Goal: Information Seeking & Learning: Learn about a topic

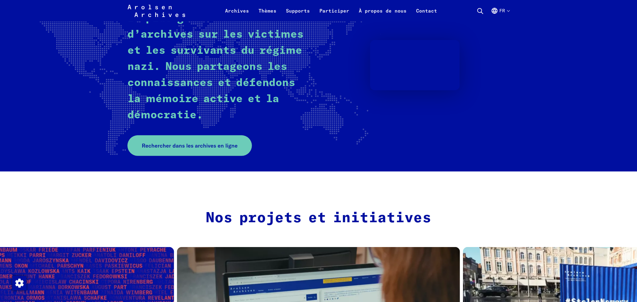
scroll to position [93, 0]
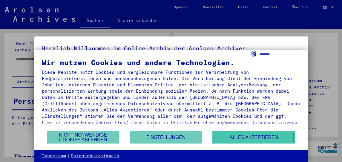
click at [248, 133] on button "Alles akzeptieren" at bounding box center [253, 137] width 83 height 12
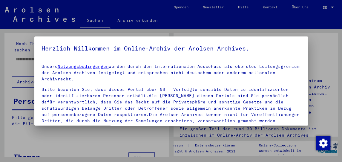
click at [332, 10] on div at bounding box center [171, 81] width 342 height 162
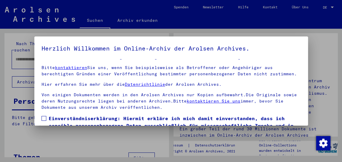
scroll to position [46, 0]
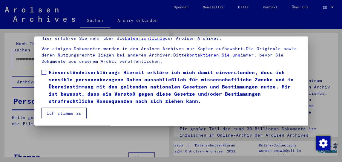
click at [48, 73] on label "Einverständniserklärung: Hiermit erkläre ich mich damit einverstanden, dass ich…" at bounding box center [170, 87] width 259 height 36
click at [70, 115] on button "Ich stimme zu" at bounding box center [63, 112] width 45 height 11
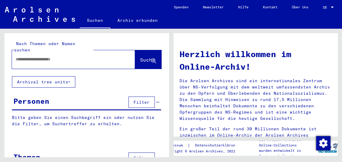
click at [328, 7] on span "DE" at bounding box center [326, 7] width 7 height 4
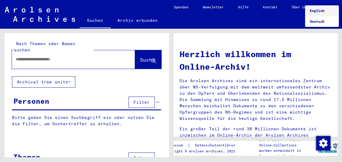
click at [328, 7] on span "English" at bounding box center [322, 10] width 24 height 11
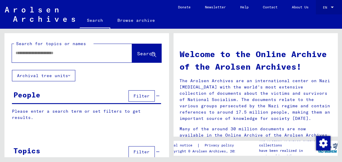
click at [325, 9] on mat-select-trigger "EN" at bounding box center [325, 7] width 4 height 4
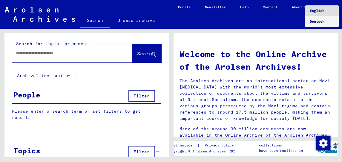
click at [313, 20] on span "Deutsch" at bounding box center [317, 21] width 15 height 4
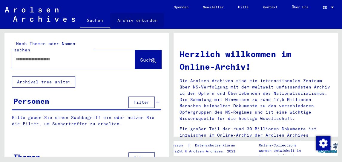
click at [124, 20] on link "Archiv erkunden" at bounding box center [137, 20] width 55 height 14
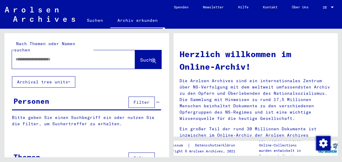
click at [124, 20] on link "Archiv erkunden" at bounding box center [137, 21] width 55 height 16
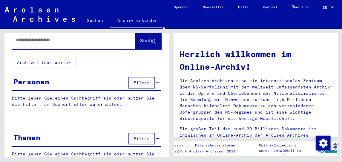
scroll to position [29, 0]
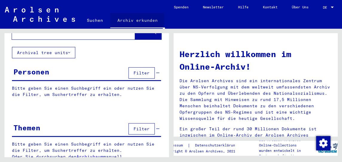
click at [129, 19] on link "Archiv erkunden" at bounding box center [137, 21] width 55 height 16
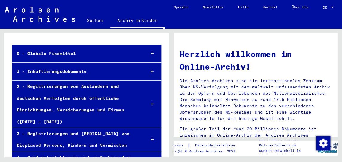
scroll to position [32, 0]
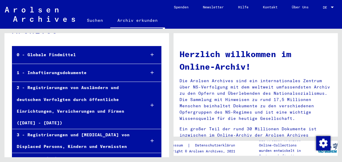
click at [147, 54] on div at bounding box center [152, 55] width 18 height 18
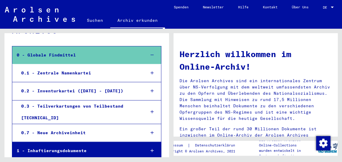
click at [147, 54] on div at bounding box center [152, 55] width 18 height 18
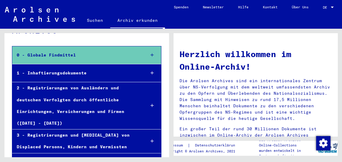
click at [140, 71] on div "1 - Inhaftierungsdokumente" at bounding box center [76, 73] width 128 height 12
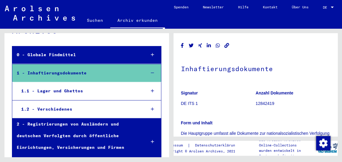
click at [71, 93] on div "1.1 - Lager und Ghettos" at bounding box center [79, 91] width 124 height 12
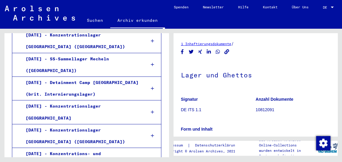
scroll to position [672, 0]
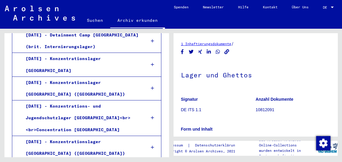
click at [121, 136] on div "1.1.29 - Konzentrationslager Natzweiler (Struthof)" at bounding box center [81, 147] width 120 height 23
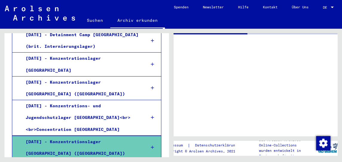
scroll to position [672, 0]
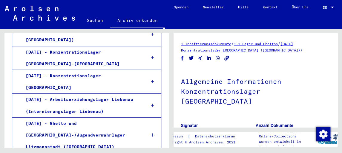
scroll to position [630, 0]
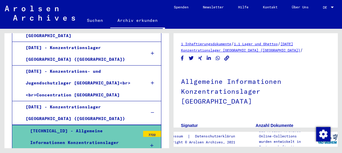
scroll to position [694, 0]
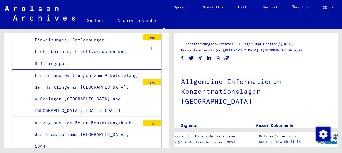
scroll to position [1437, 0]
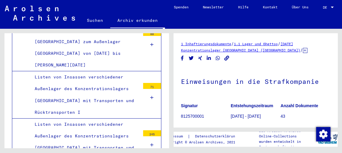
scroll to position [1501, 0]
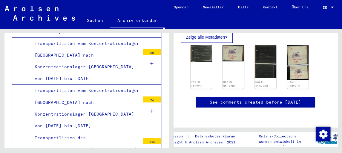
scroll to position [149, 0]
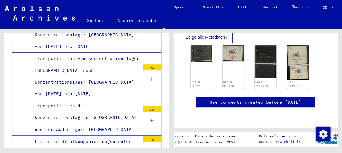
scroll to position [1596, 0]
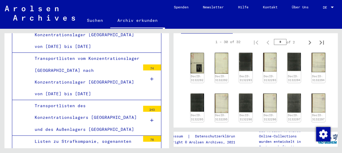
scroll to position [113, 0]
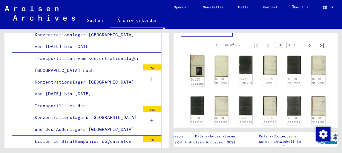
click at [196, 67] on img at bounding box center [197, 66] width 14 height 22
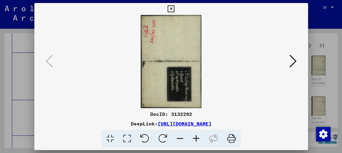
click at [174, 8] on icon at bounding box center [170, 8] width 7 height 7
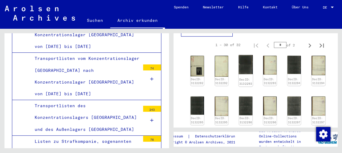
click at [244, 65] on img at bounding box center [245, 64] width 14 height 19
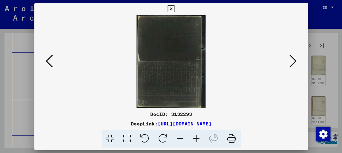
click at [134, 136] on icon at bounding box center [127, 138] width 17 height 18
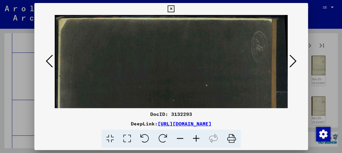
click at [141, 136] on icon at bounding box center [145, 138] width 18 height 18
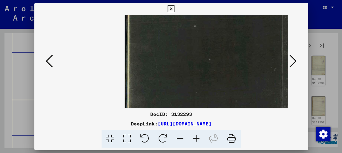
click at [141, 136] on icon at bounding box center [145, 138] width 18 height 18
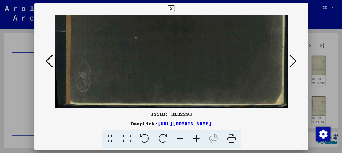
click at [144, 137] on icon at bounding box center [145, 138] width 18 height 18
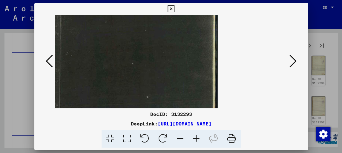
click at [197, 138] on icon at bounding box center [196, 138] width 16 height 18
click at [195, 138] on icon at bounding box center [196, 138] width 16 height 18
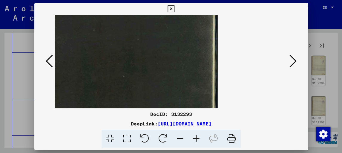
click at [178, 136] on icon at bounding box center [180, 138] width 16 height 18
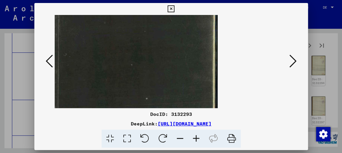
click at [178, 136] on icon at bounding box center [180, 138] width 16 height 18
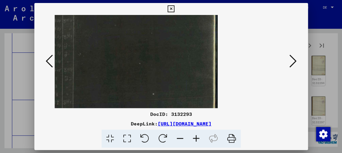
click at [178, 136] on icon at bounding box center [180, 138] width 16 height 18
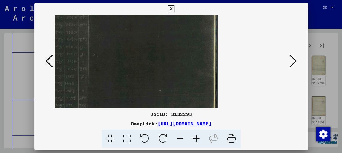
click at [178, 136] on icon at bounding box center [180, 138] width 16 height 18
drag, startPoint x: 96, startPoint y: 66, endPoint x: 195, endPoint y: 64, distance: 99.1
click at [195, 64] on img at bounding box center [95, 57] width 243 height 180
click at [163, 137] on icon at bounding box center [163, 138] width 18 height 18
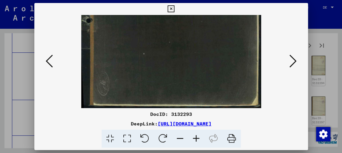
scroll to position [0, 0]
click at [163, 137] on icon at bounding box center [163, 138] width 18 height 18
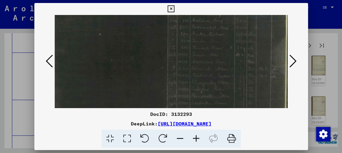
drag, startPoint x: 250, startPoint y: 64, endPoint x: 115, endPoint y: 85, distance: 136.0
click at [115, 85] on img at bounding box center [167, 61] width 243 height 180
drag, startPoint x: 234, startPoint y: 58, endPoint x: 108, endPoint y: 81, distance: 128.4
click at [108, 81] on img at bounding box center [167, 61] width 243 height 180
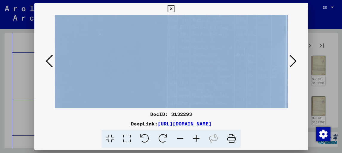
drag, startPoint x: 278, startPoint y: 15, endPoint x: 243, endPoint y: 67, distance: 63.4
click at [243, 67] on div "DocID: 3132293 DeepLink: https://collections.arolsen-archives.org/de/document/3…" at bounding box center [170, 75] width 273 height 144
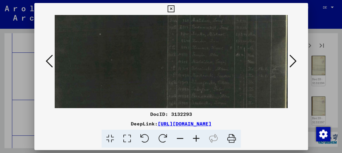
click at [207, 76] on img at bounding box center [167, 61] width 243 height 180
click at [181, 139] on icon at bounding box center [180, 138] width 16 height 18
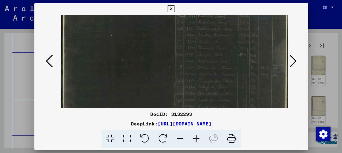
click at [181, 139] on icon at bounding box center [180, 138] width 16 height 18
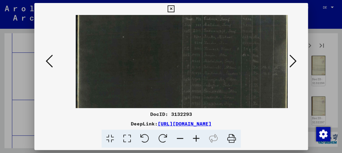
click at [181, 139] on icon at bounding box center [180, 138] width 16 height 18
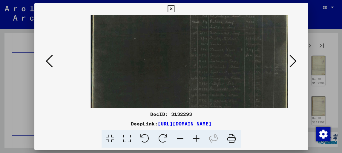
click at [181, 139] on icon at bounding box center [180, 138] width 16 height 18
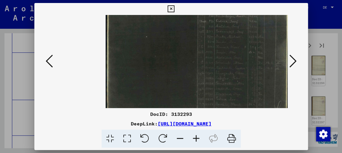
drag, startPoint x: 243, startPoint y: 58, endPoint x: 157, endPoint y: 61, distance: 85.7
click at [149, 63] on img at bounding box center [196, 57] width 183 height 136
click at [174, 7] on icon at bounding box center [170, 8] width 7 height 7
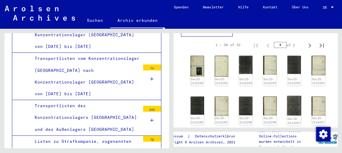
click at [289, 105] on img at bounding box center [294, 106] width 14 height 20
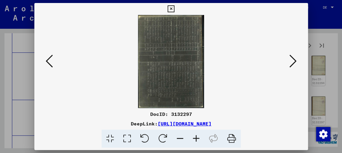
click at [142, 135] on icon at bounding box center [145, 138] width 18 height 18
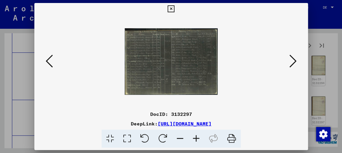
click at [196, 138] on icon at bounding box center [196, 138] width 16 height 18
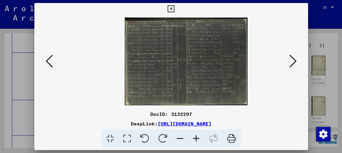
click at [196, 138] on icon at bounding box center [196, 138] width 16 height 18
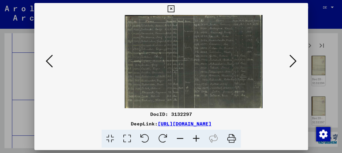
click at [196, 138] on icon at bounding box center [196, 138] width 16 height 18
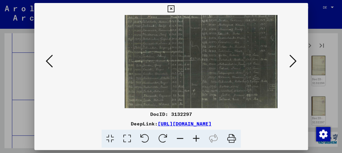
click at [196, 138] on icon at bounding box center [196, 138] width 16 height 18
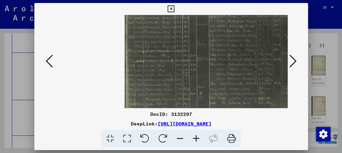
click at [196, 138] on icon at bounding box center [196, 138] width 16 height 18
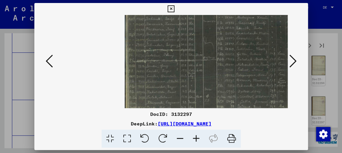
click at [196, 138] on icon at bounding box center [196, 138] width 16 height 18
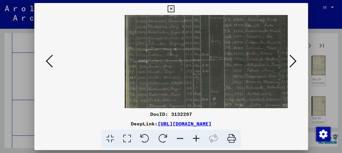
click at [196, 138] on icon at bounding box center [196, 138] width 16 height 18
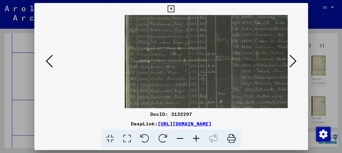
click at [196, 138] on icon at bounding box center [196, 138] width 16 height 18
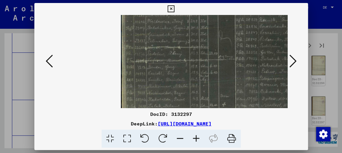
scroll to position [0, 7]
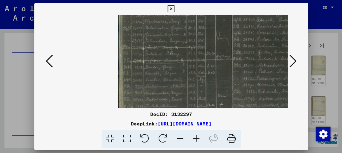
drag, startPoint x: 201, startPoint y: 44, endPoint x: 195, endPoint y: 83, distance: 39.2
click at [195, 83] on img at bounding box center [231, 61] width 227 height 162
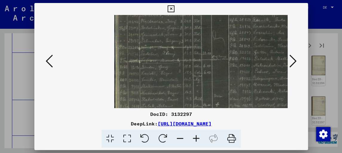
drag, startPoint x: 240, startPoint y: 44, endPoint x: 236, endPoint y: 60, distance: 16.3
click at [236, 60] on img at bounding box center [227, 61] width 227 height 162
click at [178, 136] on icon at bounding box center [180, 138] width 16 height 18
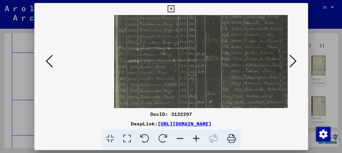
click at [178, 136] on icon at bounding box center [180, 138] width 16 height 18
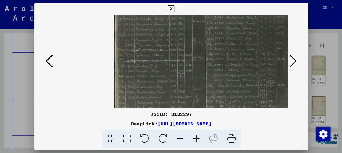
click at [178, 136] on icon at bounding box center [180, 138] width 16 height 18
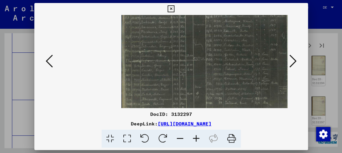
click at [178, 136] on icon at bounding box center [180, 138] width 16 height 18
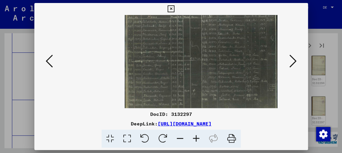
click at [178, 136] on icon at bounding box center [180, 138] width 16 height 18
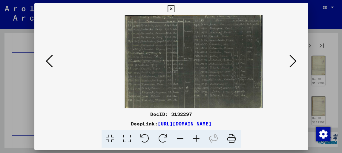
click at [174, 11] on icon at bounding box center [170, 8] width 7 height 7
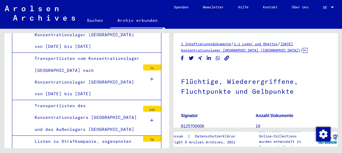
scroll to position [96, 0]
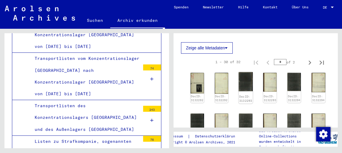
click at [242, 79] on img at bounding box center [245, 81] width 14 height 19
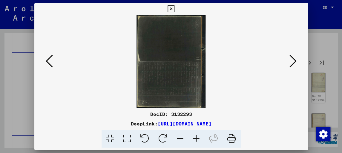
click at [147, 136] on icon at bounding box center [145, 138] width 18 height 18
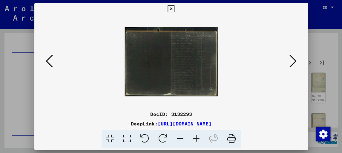
click at [192, 137] on icon at bounding box center [196, 138] width 16 height 18
click at [193, 137] on icon at bounding box center [196, 138] width 16 height 18
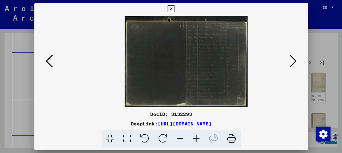
click at [193, 137] on icon at bounding box center [196, 138] width 16 height 18
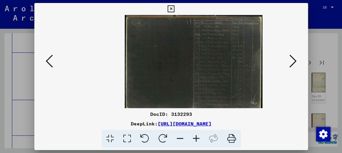
click at [193, 137] on icon at bounding box center [196, 138] width 16 height 18
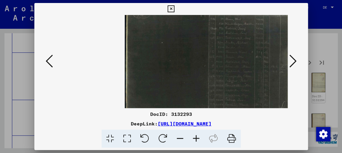
scroll to position [0, 3]
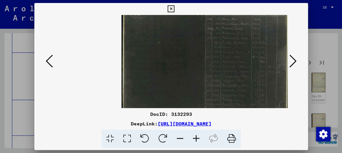
drag, startPoint x: 254, startPoint y: 21, endPoint x: 198, endPoint y: 54, distance: 64.9
click at [192, 55] on img at bounding box center [204, 61] width 167 height 124
click at [179, 139] on icon at bounding box center [180, 138] width 16 height 18
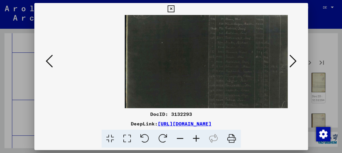
click at [179, 139] on icon at bounding box center [180, 138] width 16 height 18
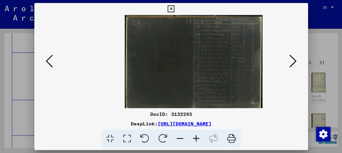
click at [174, 9] on icon at bounding box center [170, 8] width 7 height 7
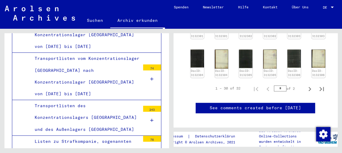
scroll to position [288, 0]
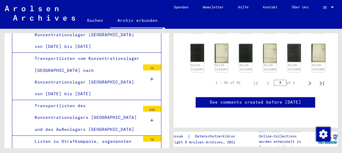
click at [279, 79] on input "*" at bounding box center [280, 82] width 13 height 6
click at [310, 81] on icon "Next page" at bounding box center [309, 83] width 3 height 4
type input "*"
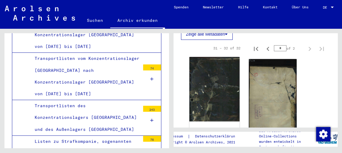
scroll to position [174, 0]
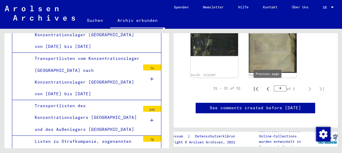
click at [268, 88] on icon "Previous page" at bounding box center [268, 88] width 8 height 8
type input "*"
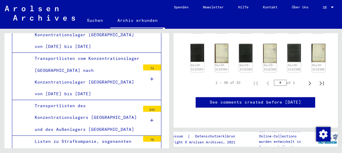
scroll to position [238, 0]
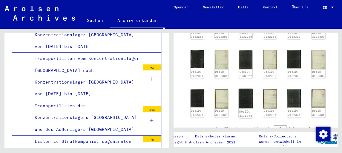
click at [238, 90] on img at bounding box center [245, 98] width 14 height 20
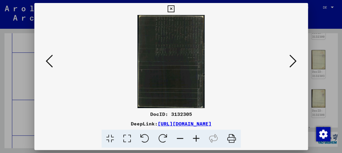
click at [145, 138] on icon at bounding box center [145, 138] width 18 height 18
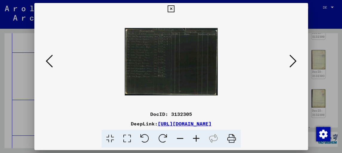
click at [196, 135] on icon at bounding box center [196, 138] width 16 height 18
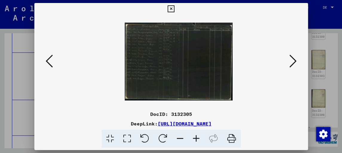
click at [196, 135] on icon at bounding box center [196, 138] width 16 height 18
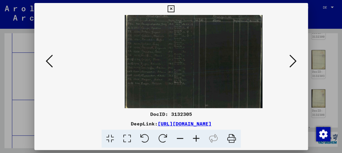
click at [196, 135] on icon at bounding box center [196, 138] width 16 height 18
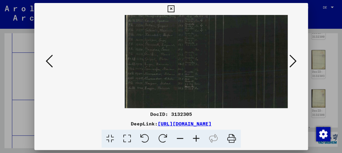
click at [196, 135] on icon at bounding box center [196, 138] width 16 height 18
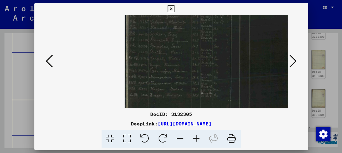
click at [196, 135] on icon at bounding box center [196, 138] width 16 height 18
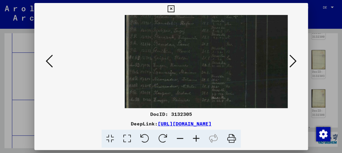
click at [196, 135] on icon at bounding box center [196, 138] width 16 height 18
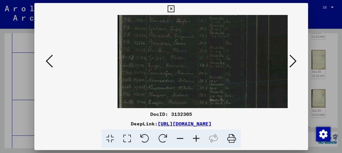
drag, startPoint x: 213, startPoint y: 55, endPoint x: 208, endPoint y: 83, distance: 29.1
click at [208, 83] on img at bounding box center [245, 61] width 257 height 186
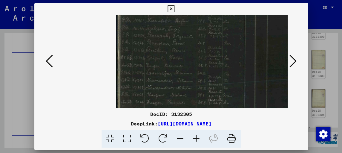
drag, startPoint x: 201, startPoint y: 41, endPoint x: 199, endPoint y: 55, distance: 13.8
click at [199, 55] on img at bounding box center [244, 61] width 257 height 186
click at [232, 39] on img at bounding box center [244, 61] width 257 height 186
click at [52, 63] on button at bounding box center [49, 61] width 11 height 17
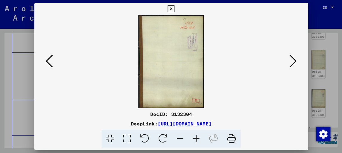
click at [45, 60] on button at bounding box center [49, 61] width 11 height 17
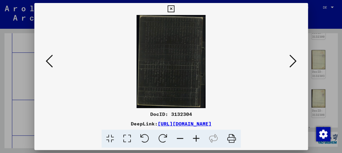
click at [146, 137] on icon at bounding box center [145, 138] width 18 height 18
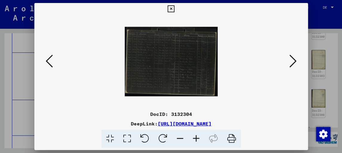
click at [293, 63] on icon at bounding box center [292, 61] width 7 height 14
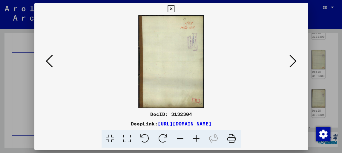
click at [293, 63] on icon at bounding box center [292, 61] width 7 height 14
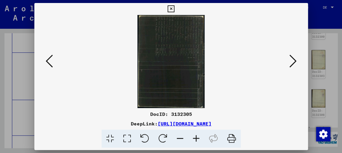
click at [174, 7] on icon at bounding box center [170, 8] width 7 height 7
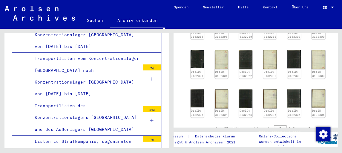
scroll to position [238, 0]
